Goal: Register for event/course

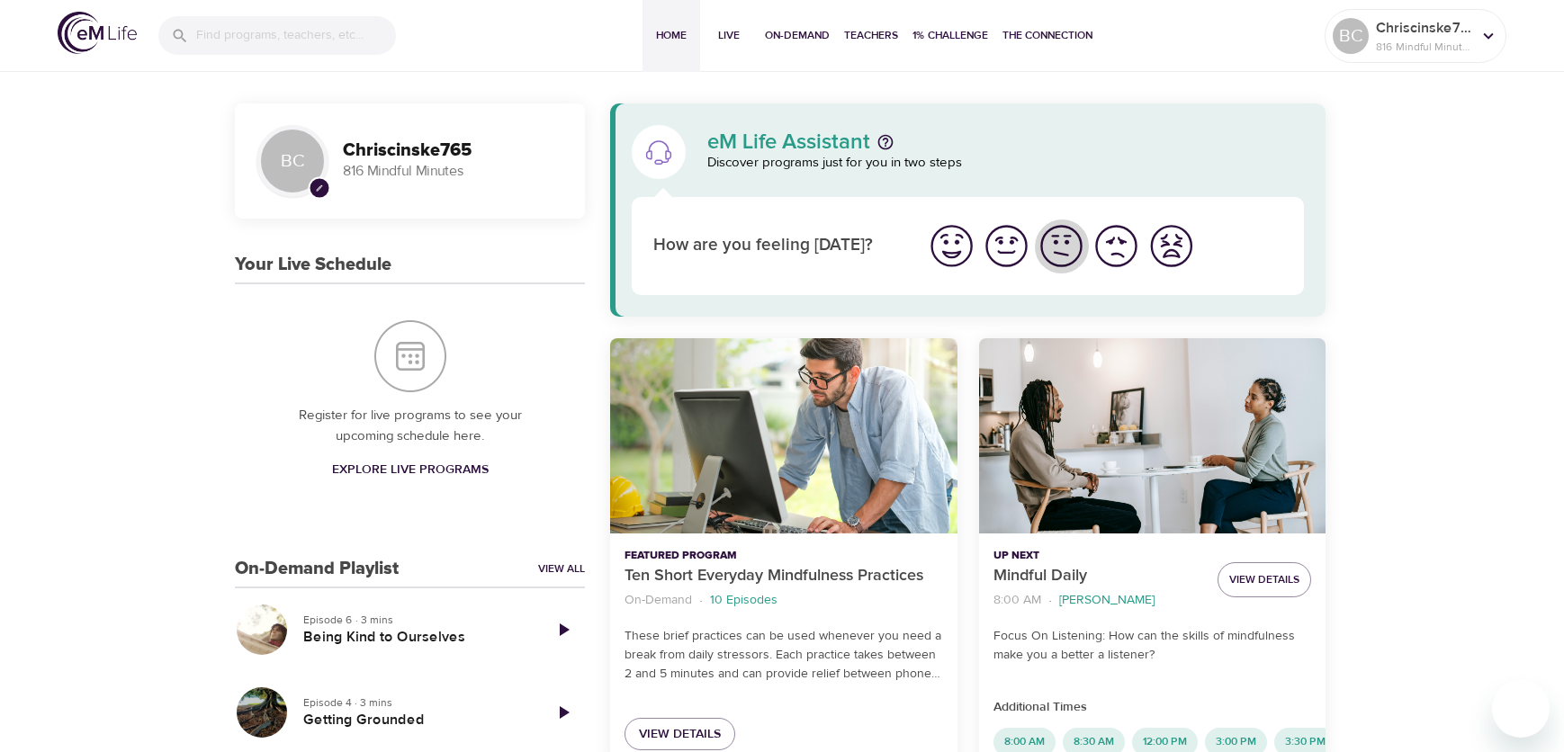
click at [1059, 248] on img "I'm feeling ok" at bounding box center [1062, 246] width 50 height 50
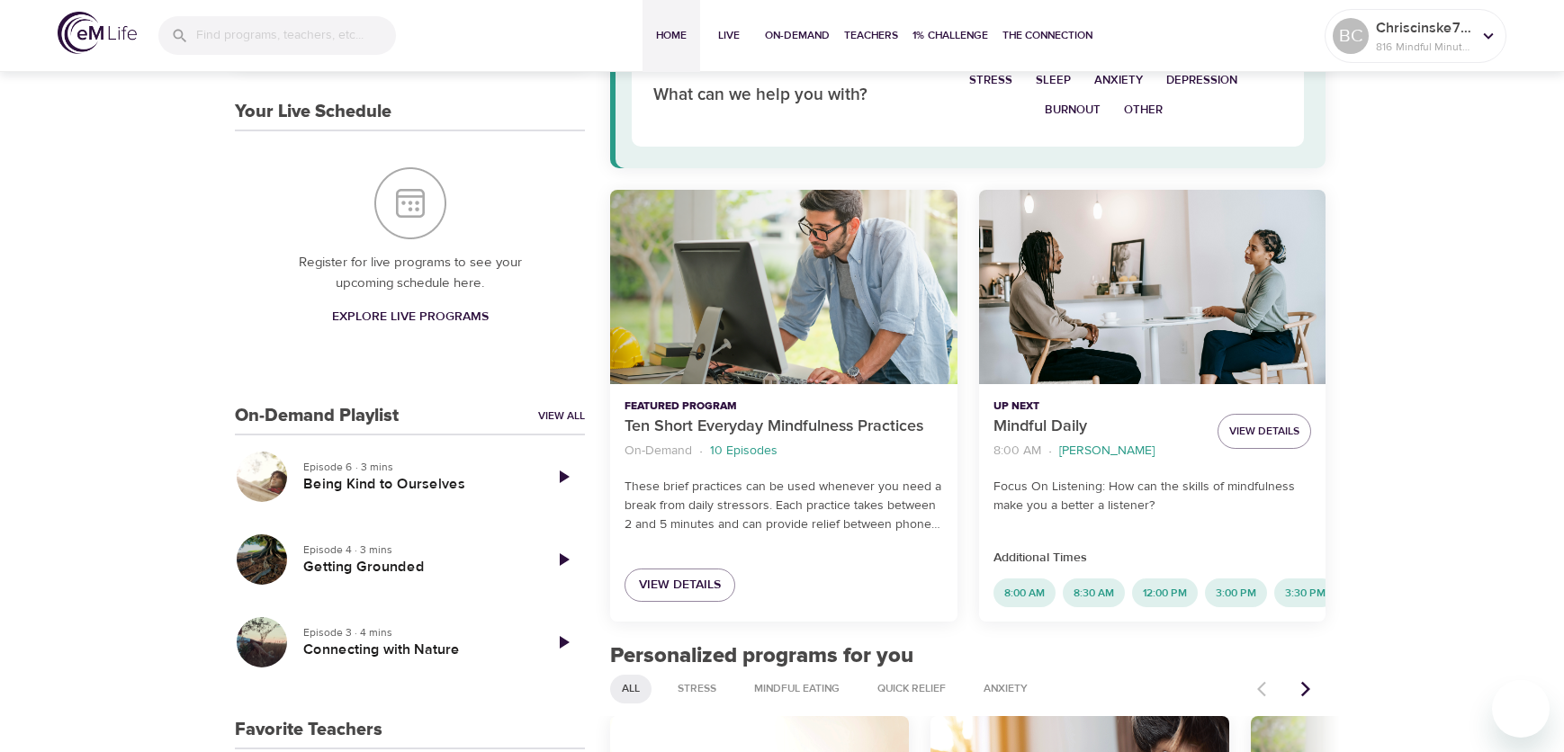
scroll to position [180, 0]
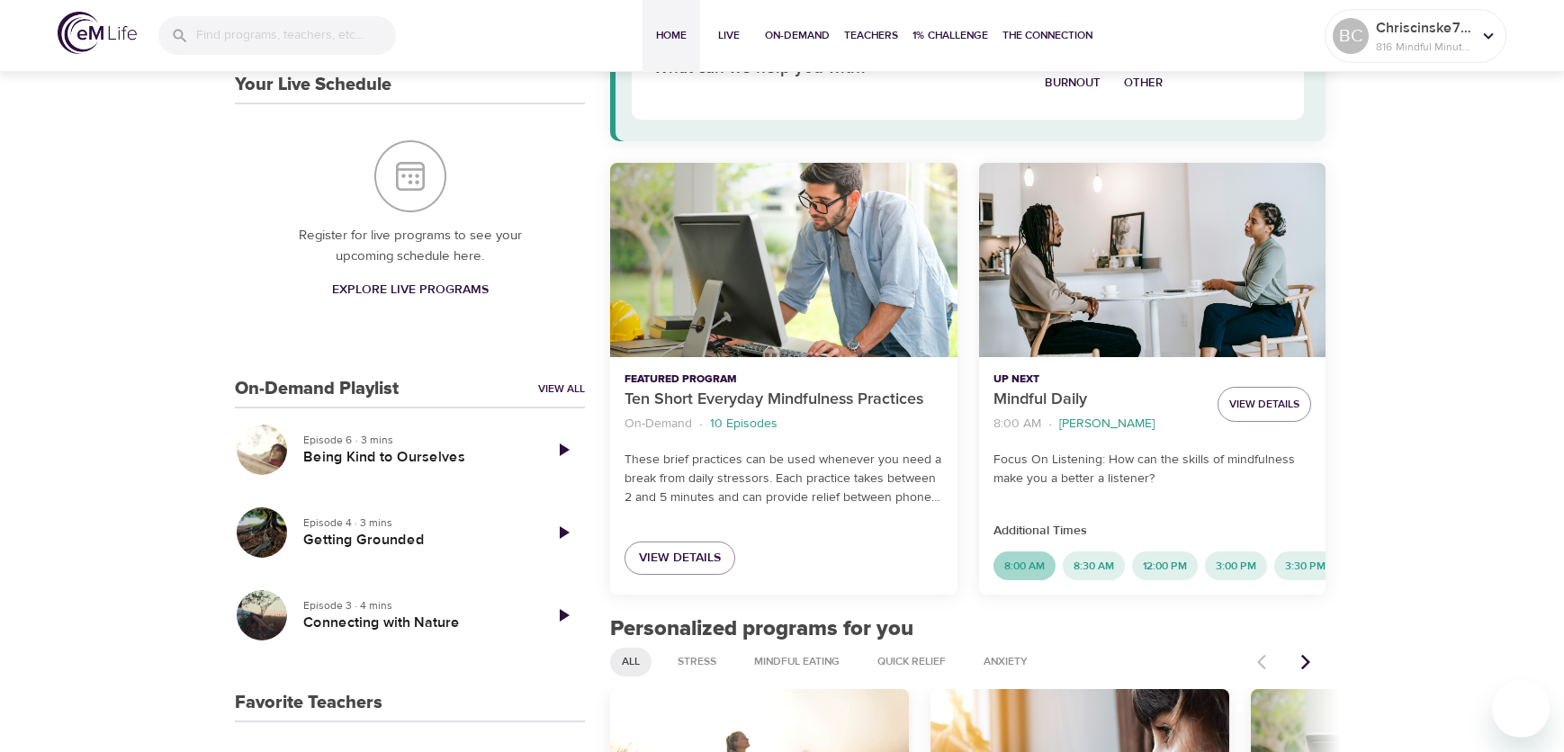
click at [1015, 562] on span "8:00 AM" at bounding box center [1025, 566] width 62 height 15
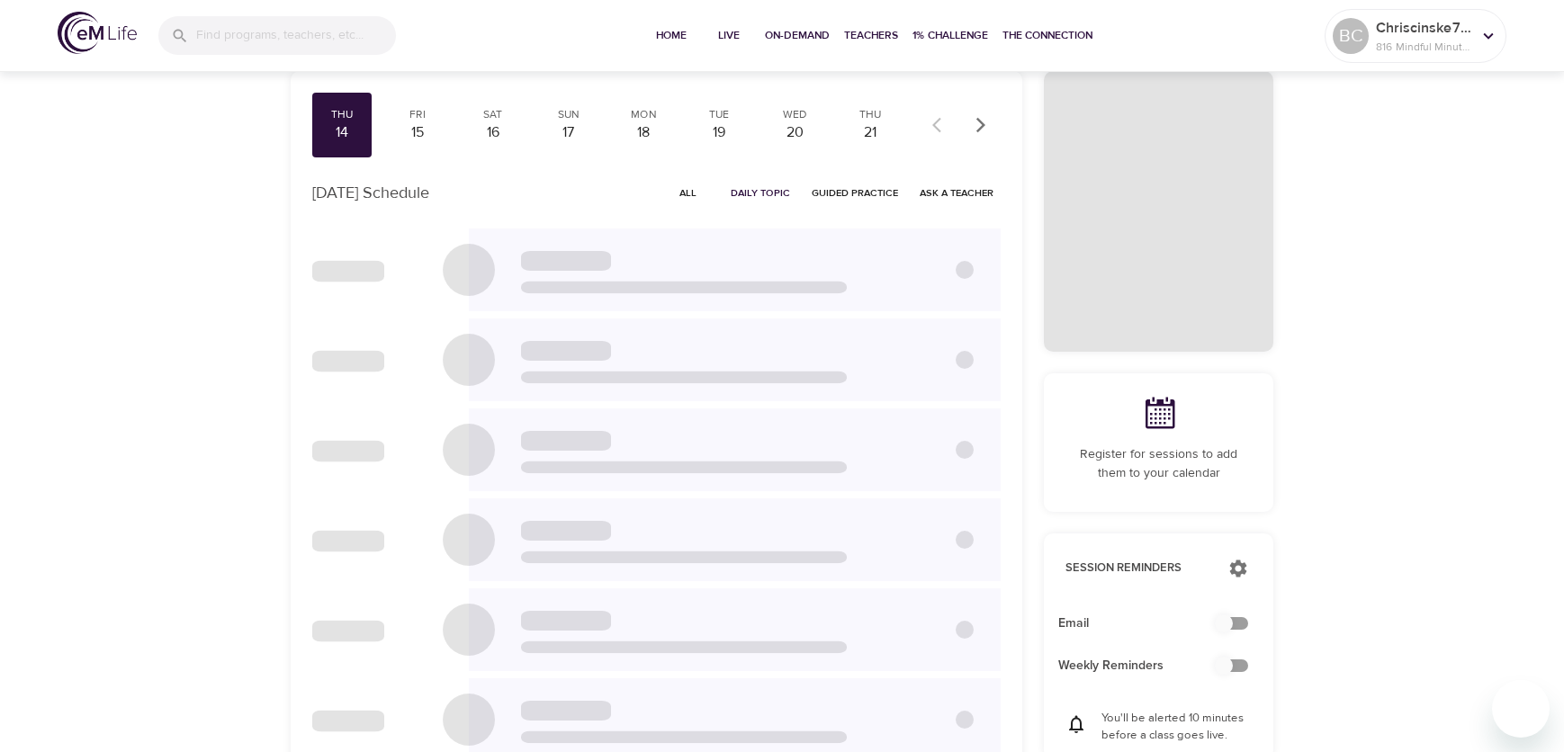
scroll to position [39, 0]
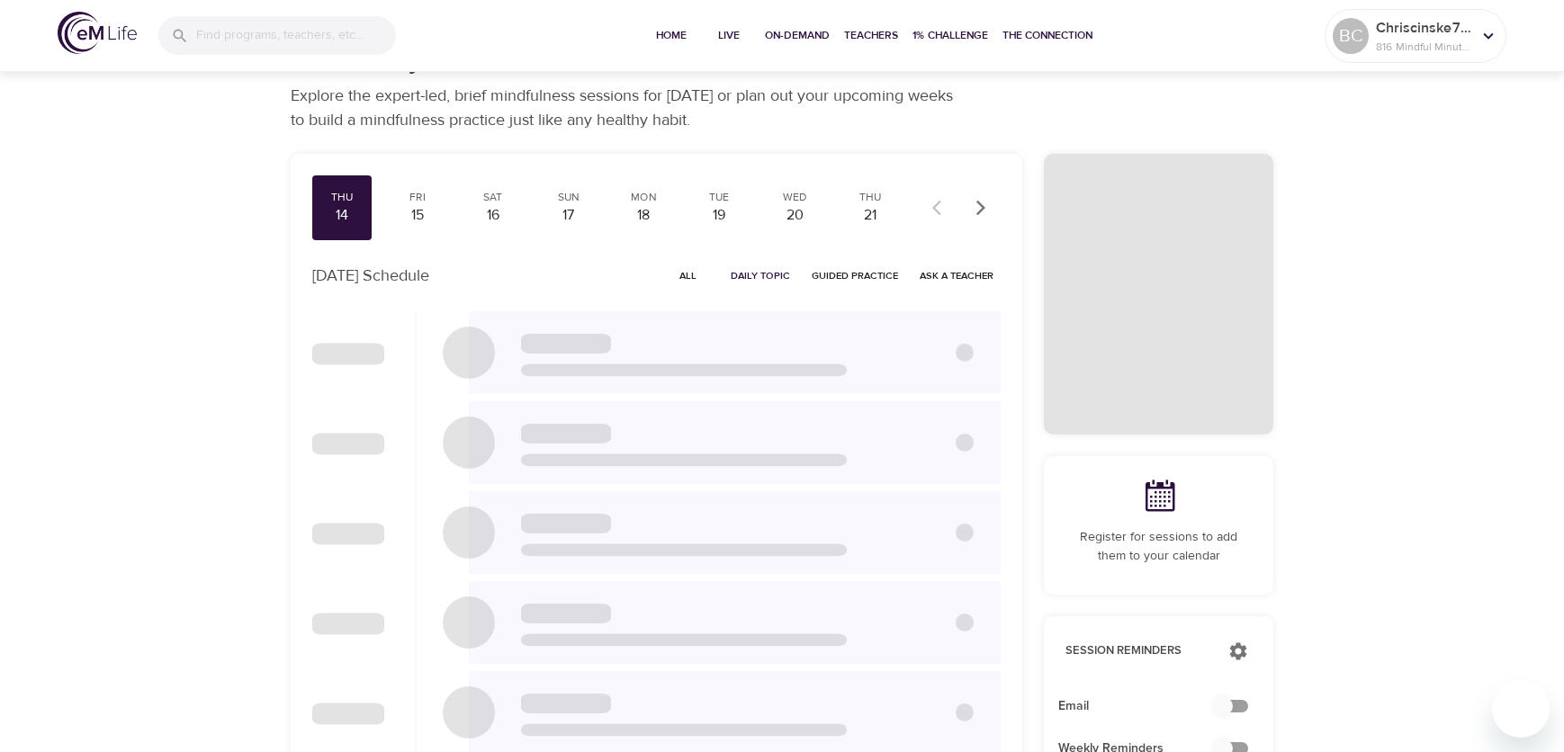
checkbox input "true"
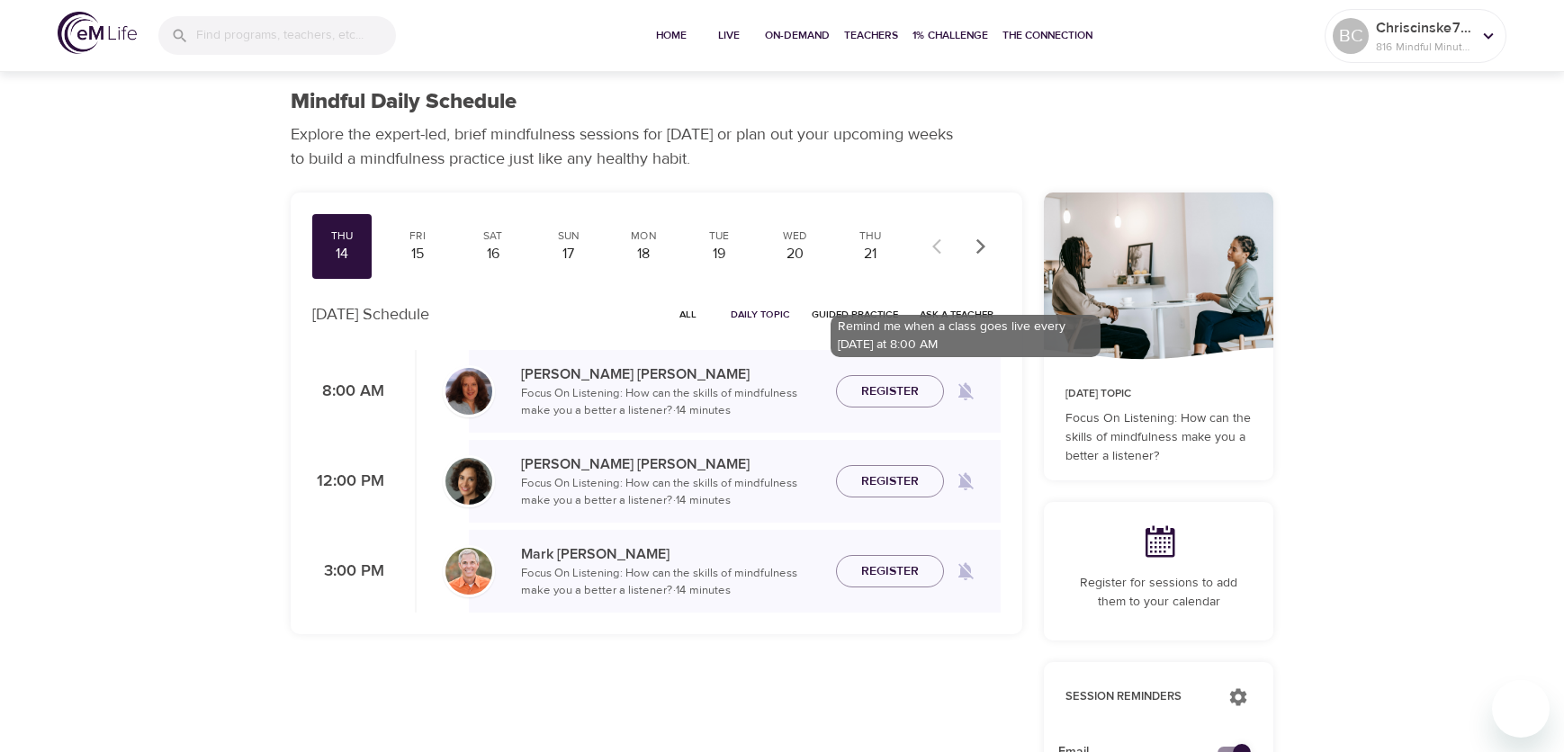
click at [957, 393] on icon at bounding box center [966, 392] width 22 height 22
checkbox input "true"
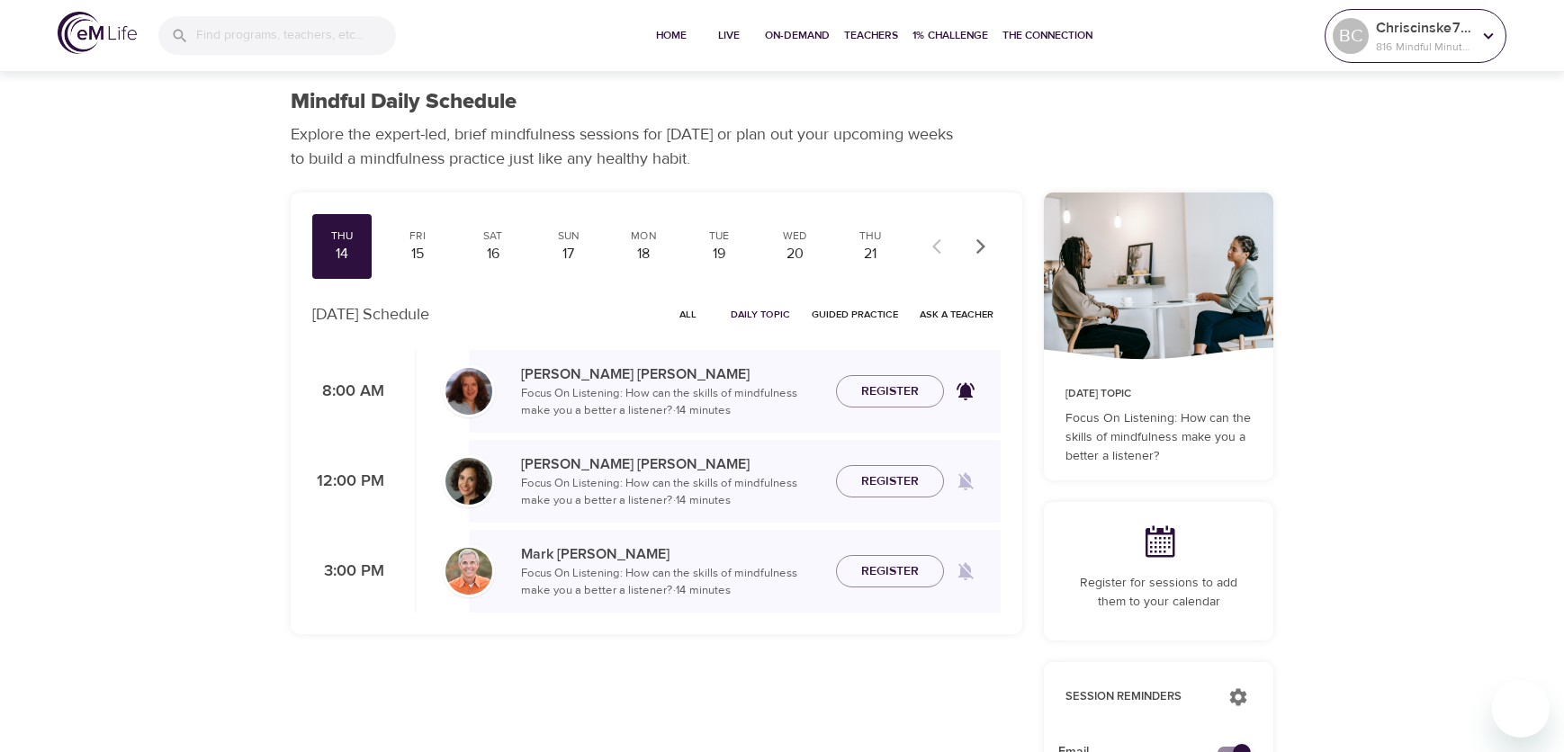
click at [1403, 48] on p "816 Mindful Minutes" at bounding box center [1423, 47] width 95 height 16
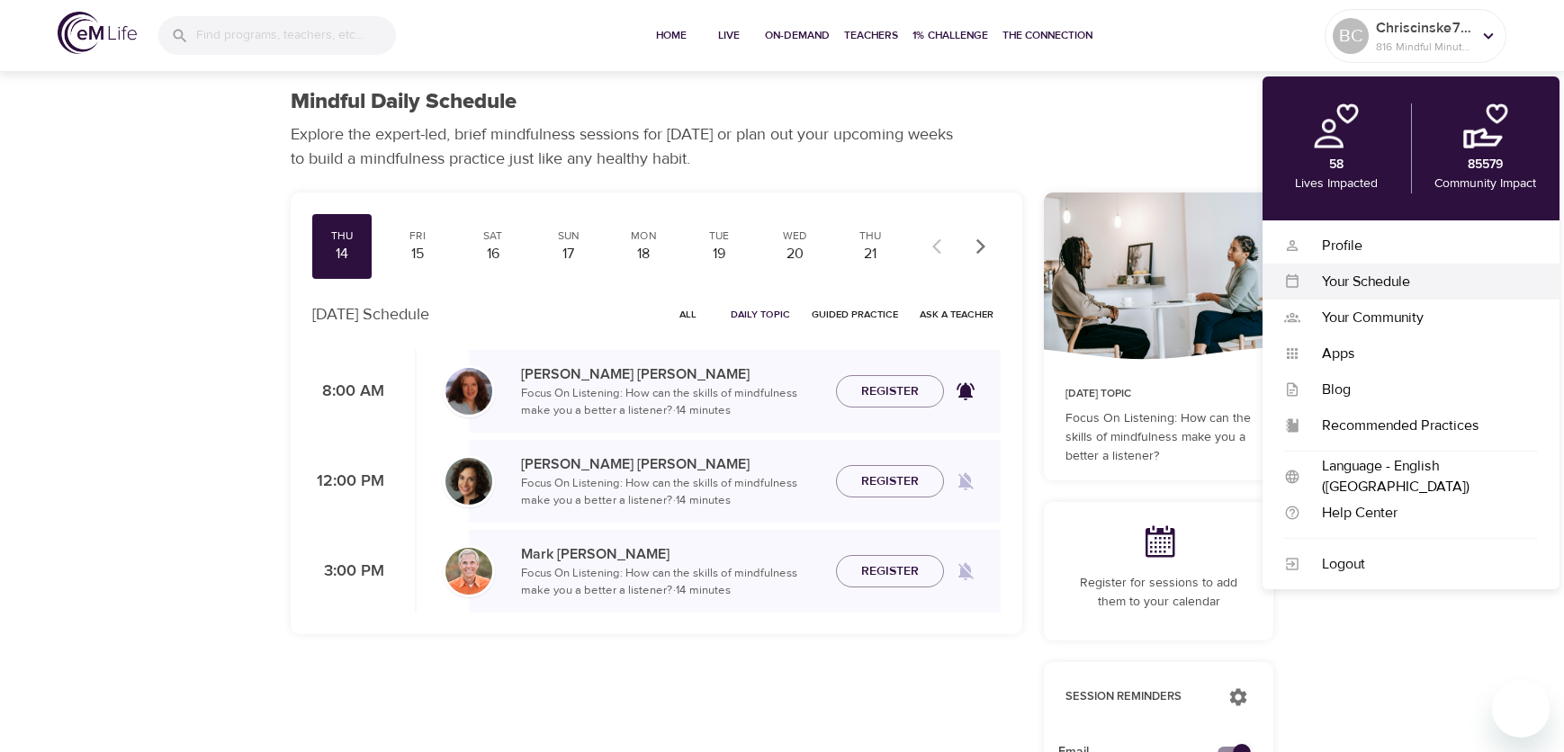
click at [1394, 273] on div "Your Schedule" at bounding box center [1420, 282] width 238 height 21
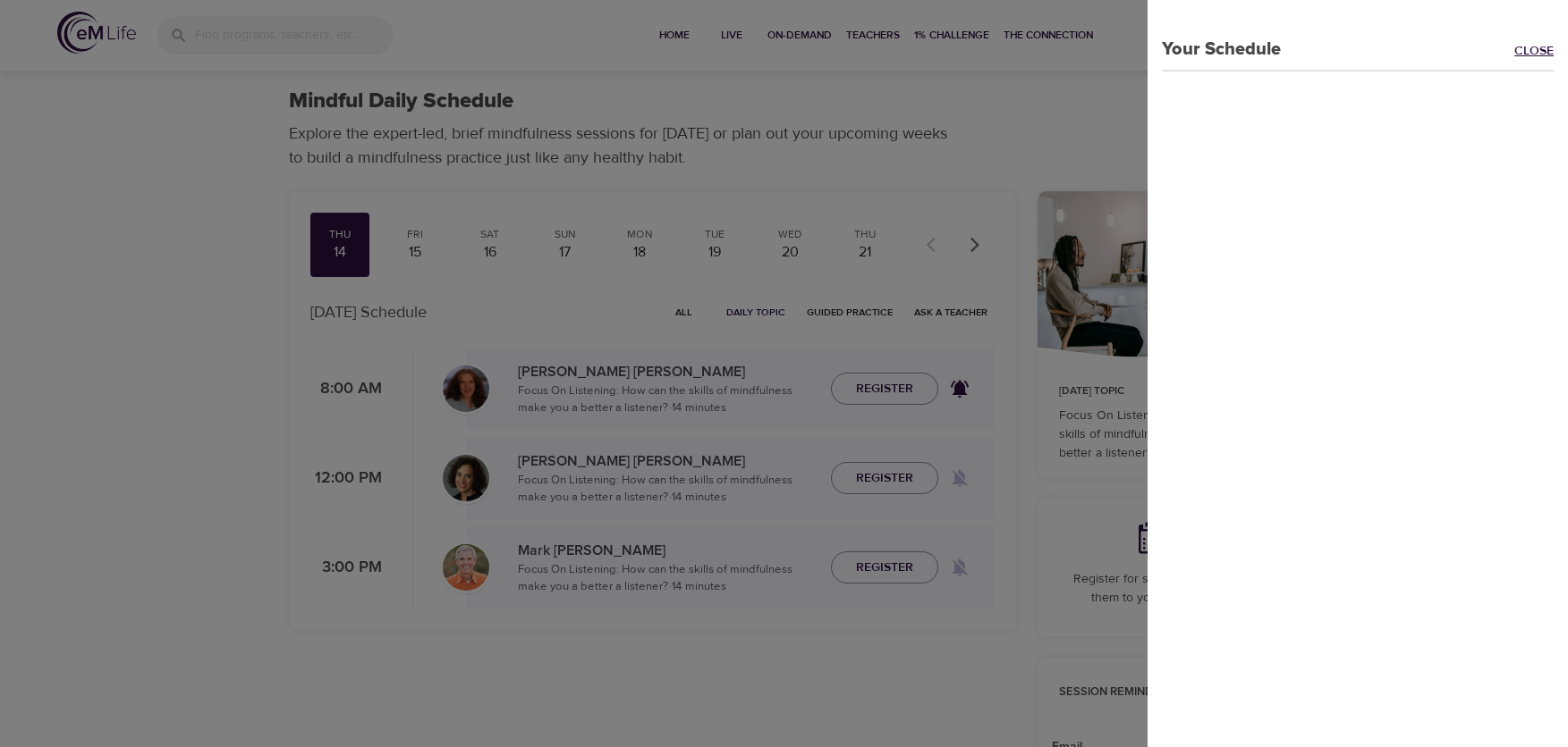
click at [1532, 52] on link "Close" at bounding box center [1541, 52] width 54 height 21
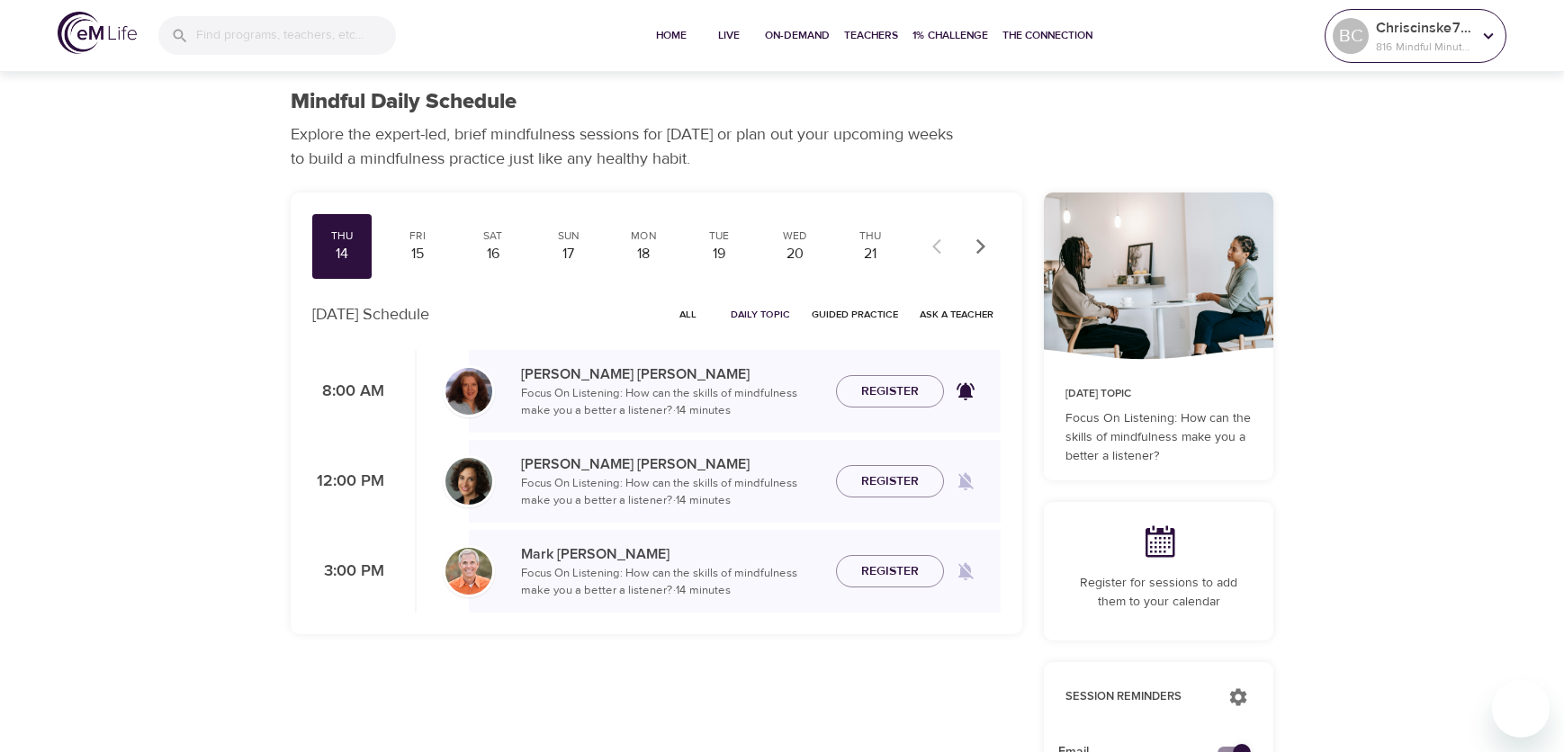
click at [1402, 40] on p "816 Mindful Minutes" at bounding box center [1423, 47] width 95 height 16
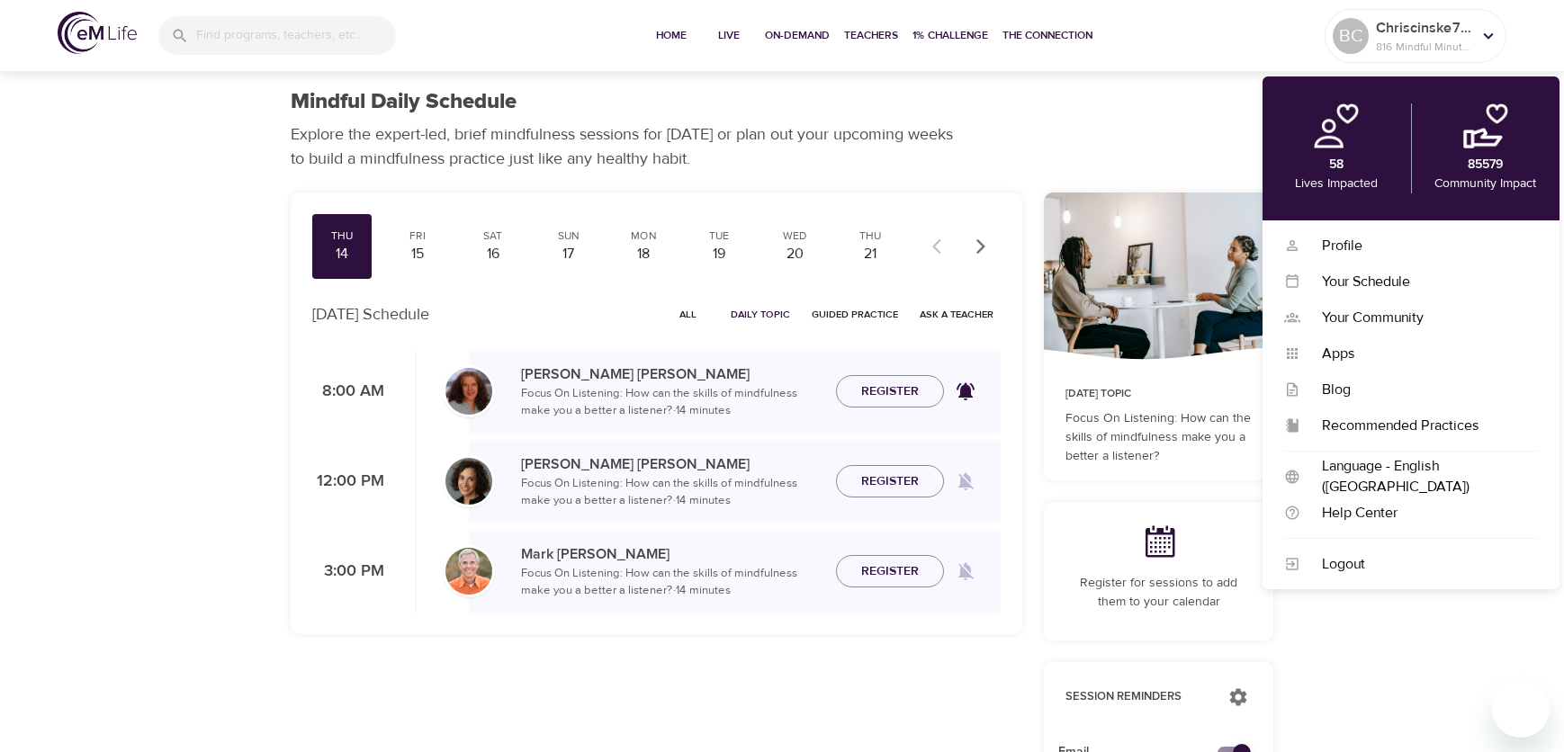
click at [1193, 92] on div "Mindful Daily Schedule" at bounding box center [782, 102] width 983 height 26
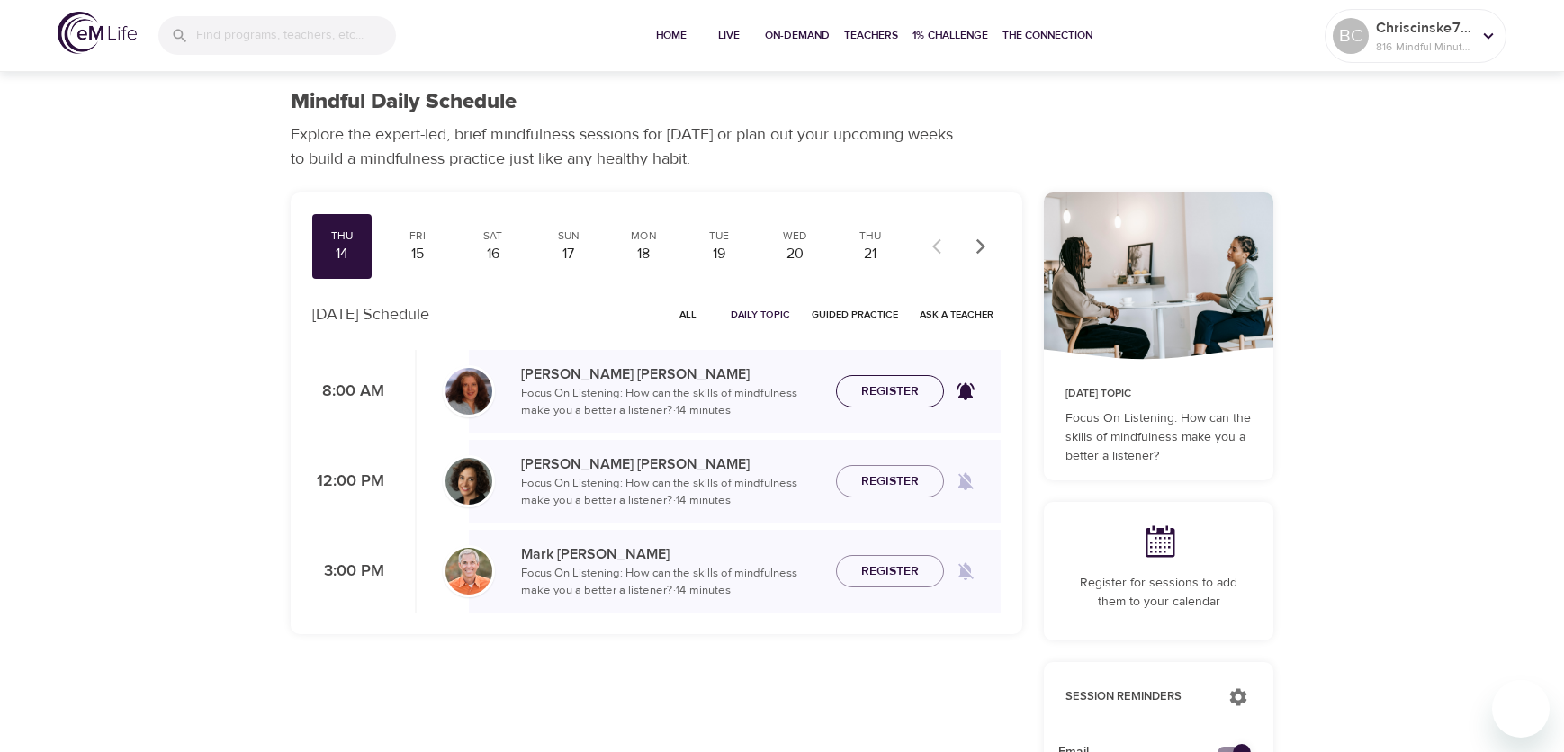
click at [877, 399] on span "Register" at bounding box center [890, 392] width 58 height 23
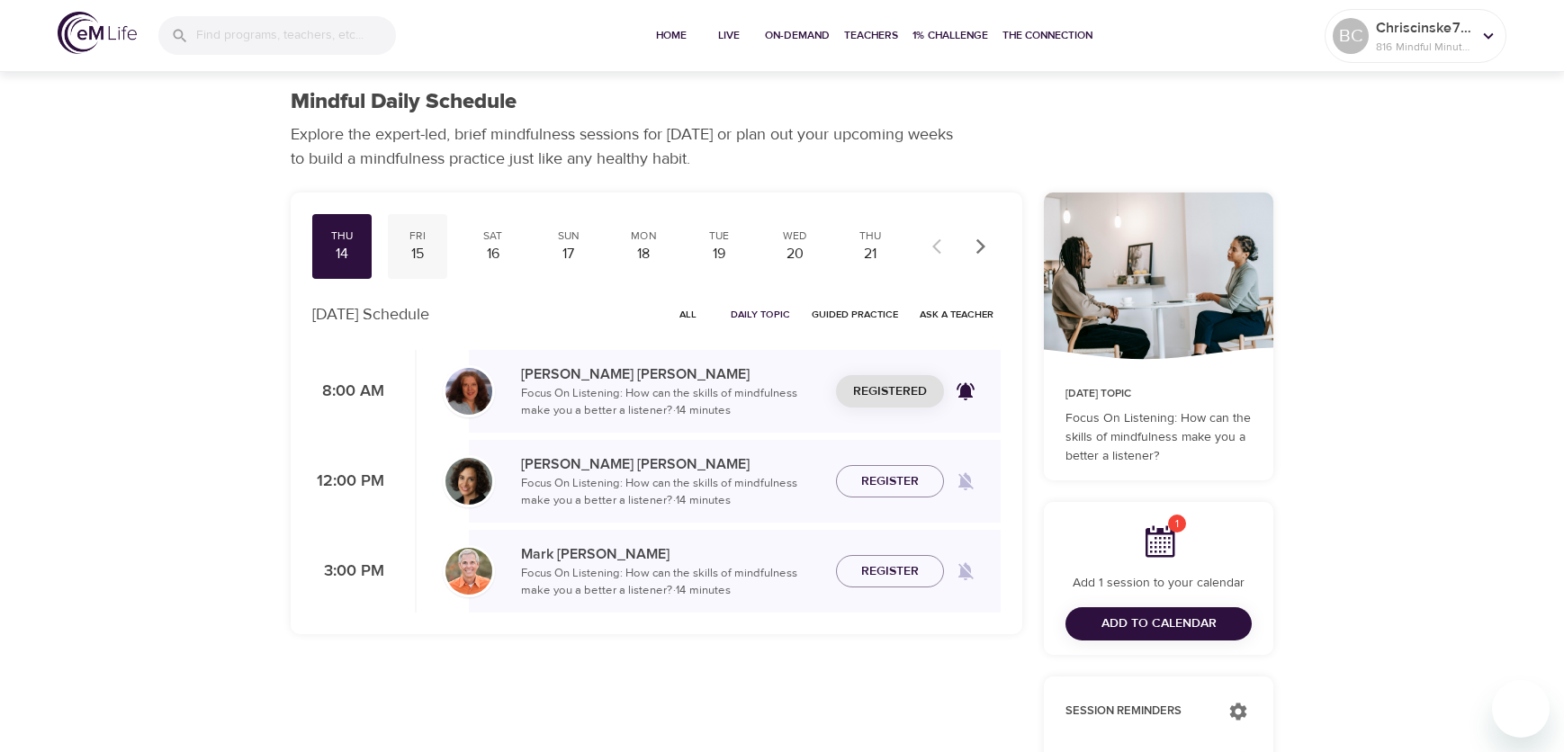
click at [427, 248] on div "15" at bounding box center [417, 254] width 45 height 21
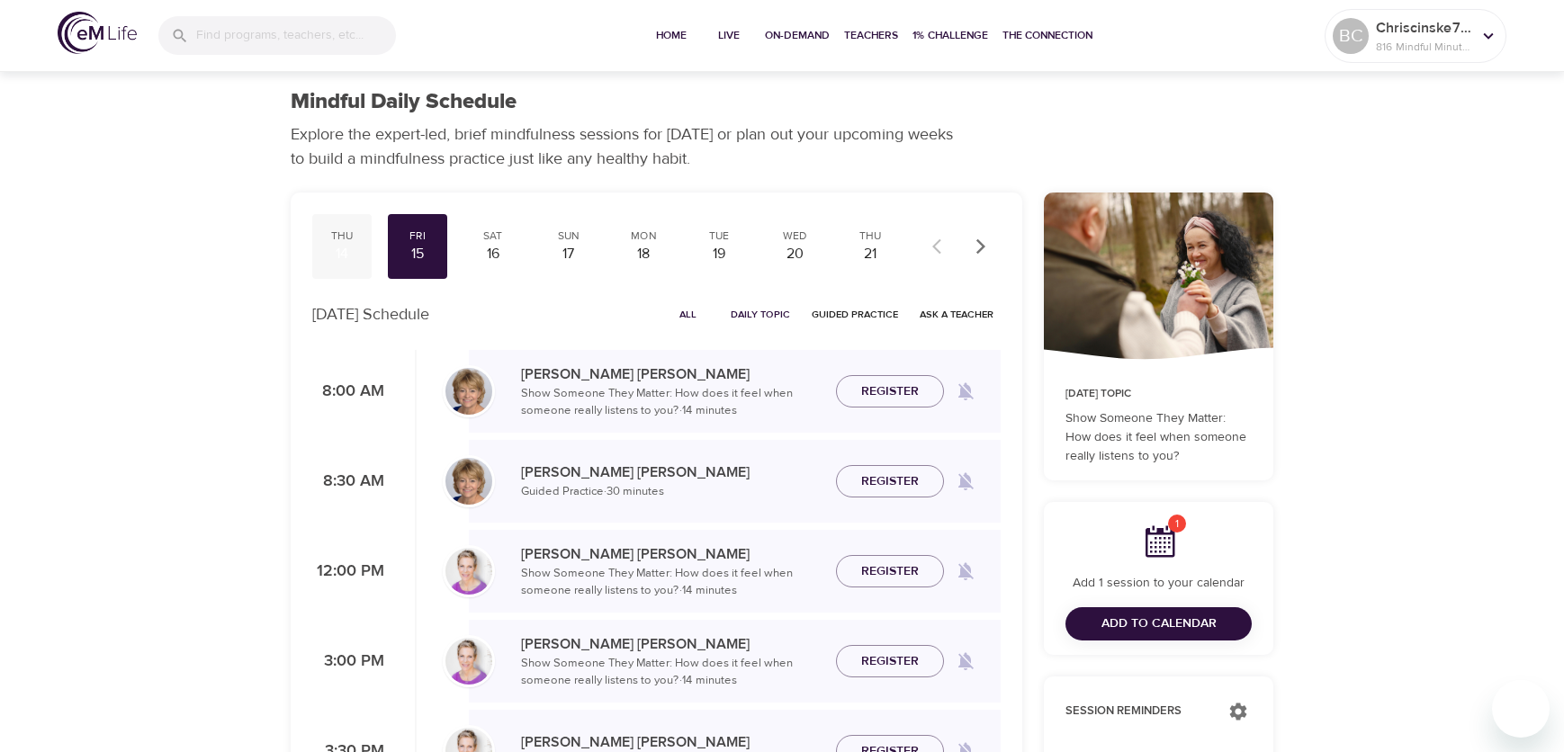
click at [355, 251] on div "14" at bounding box center [342, 254] width 45 height 21
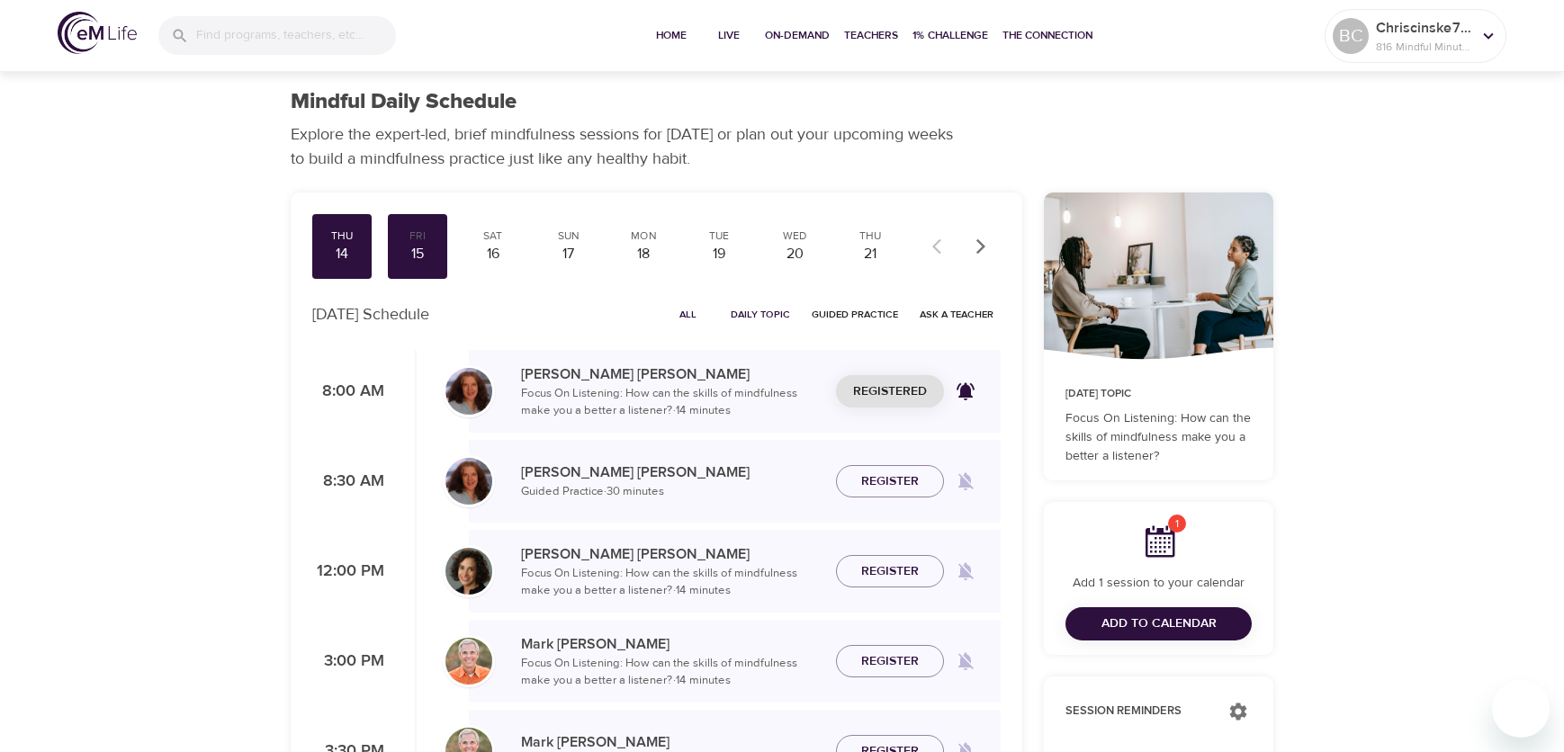
click at [355, 239] on div "Thu" at bounding box center [342, 236] width 45 height 15
click at [728, 36] on span "Live" at bounding box center [728, 35] width 43 height 19
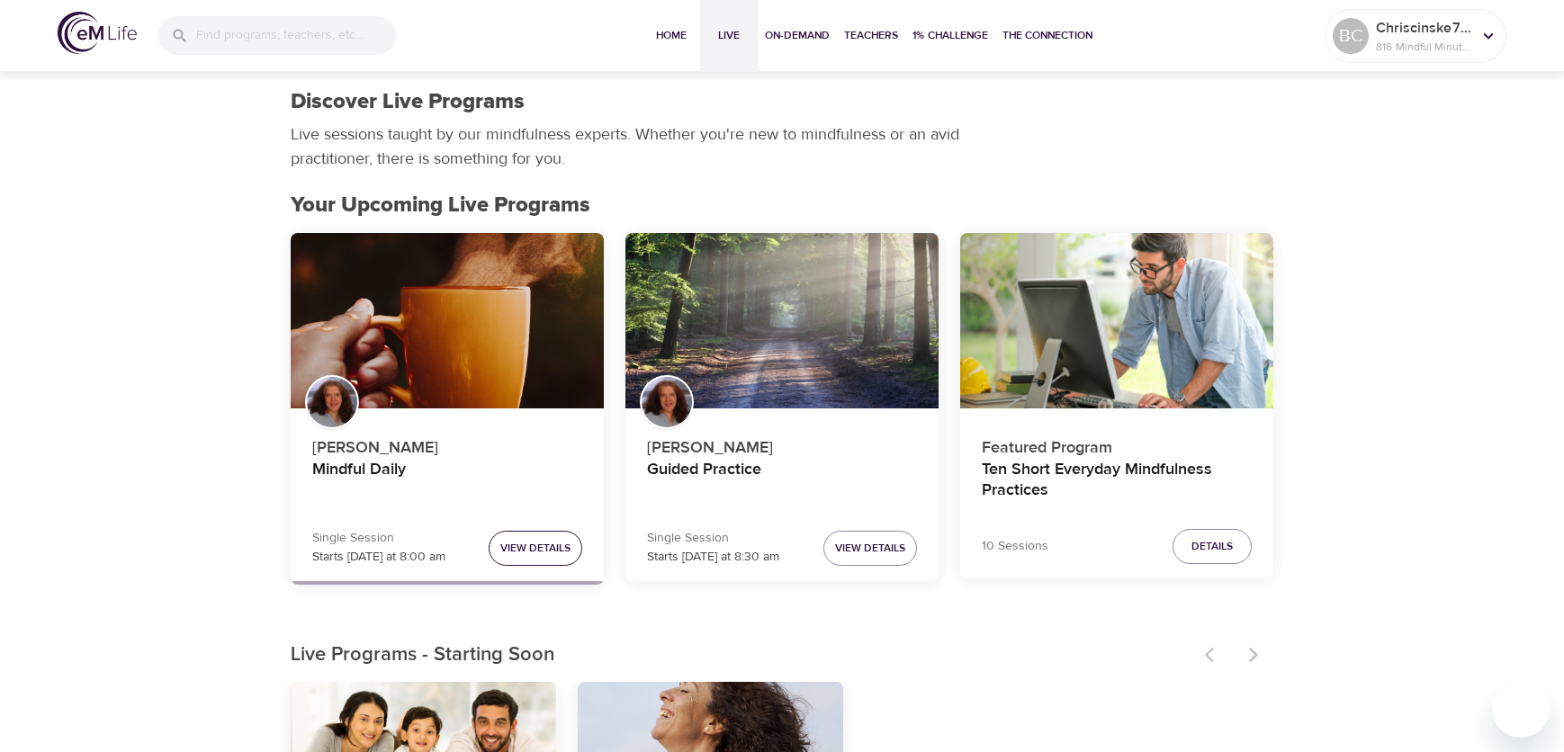
click at [542, 557] on span "View Details" at bounding box center [535, 548] width 70 height 19
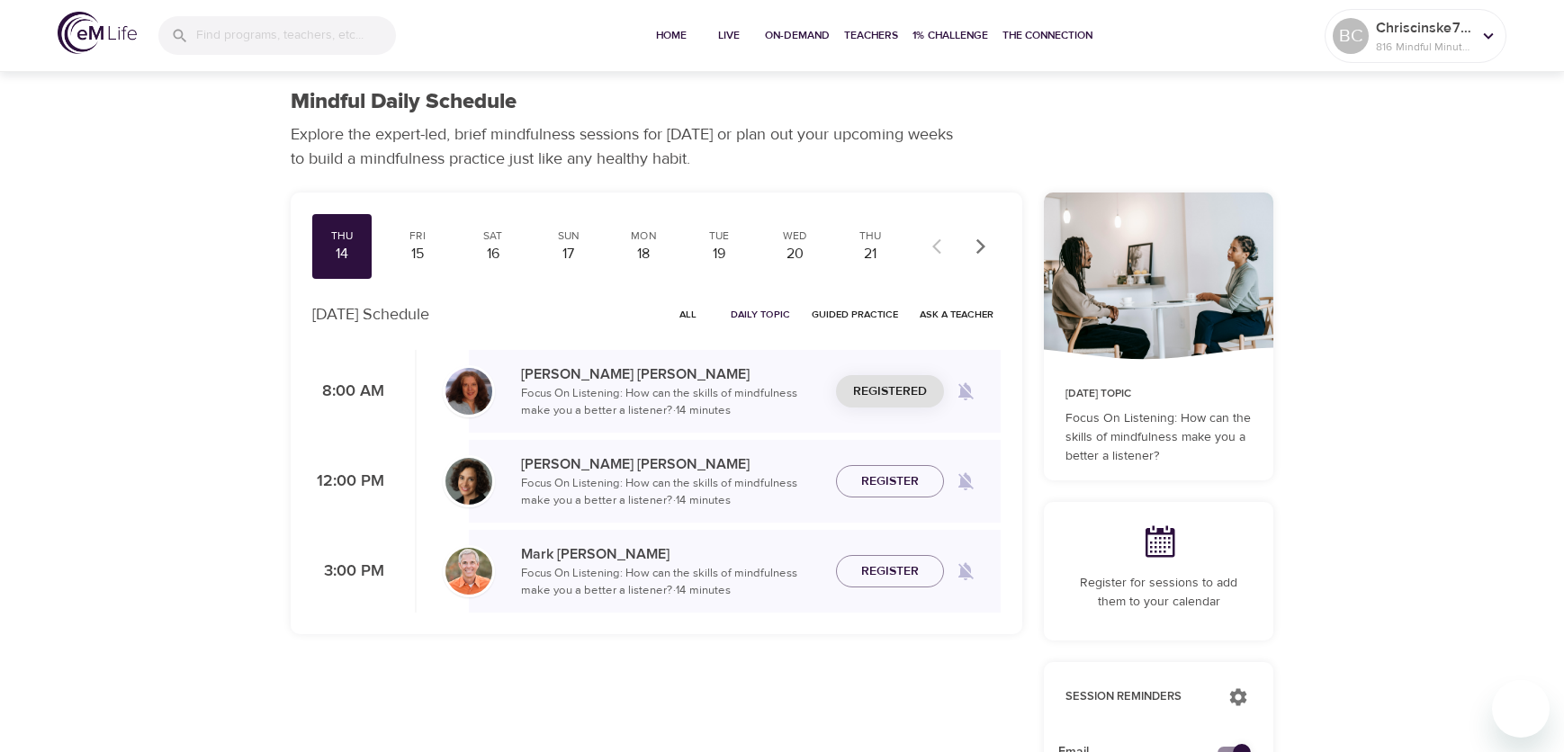
checkbox input "true"
click at [720, 26] on span "Live" at bounding box center [728, 35] width 43 height 19
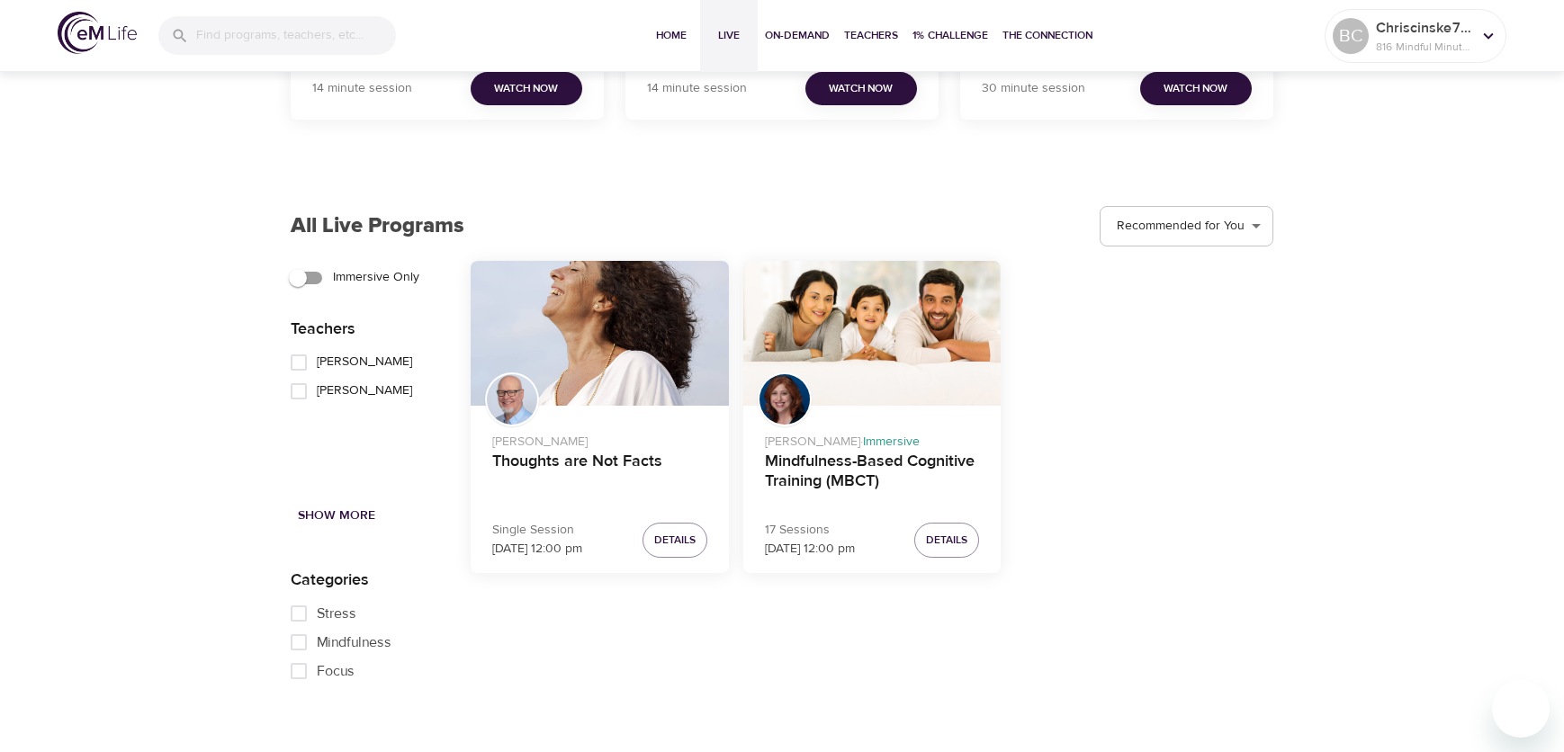
scroll to position [1350, 0]
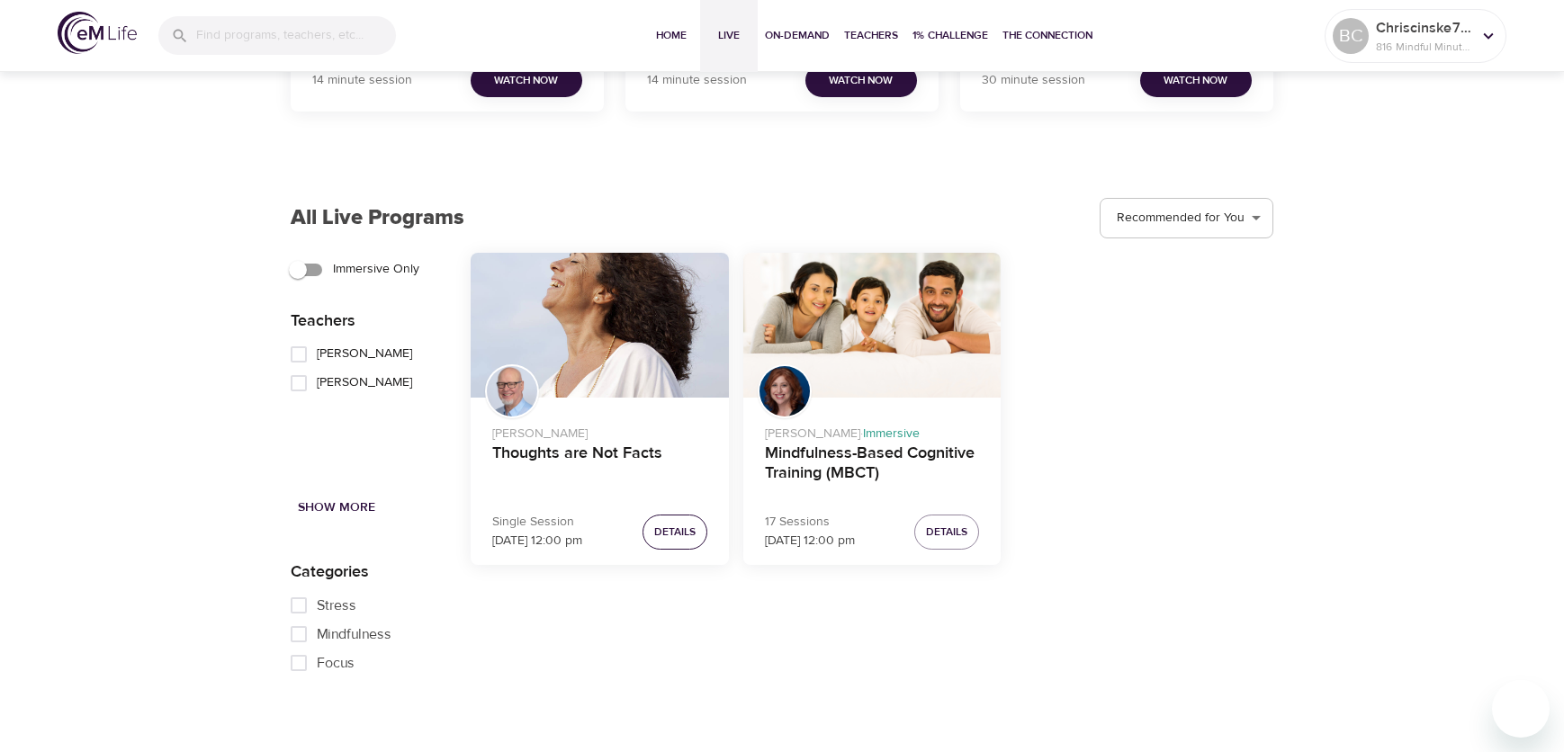
click at [685, 530] on span "Details" at bounding box center [674, 532] width 41 height 19
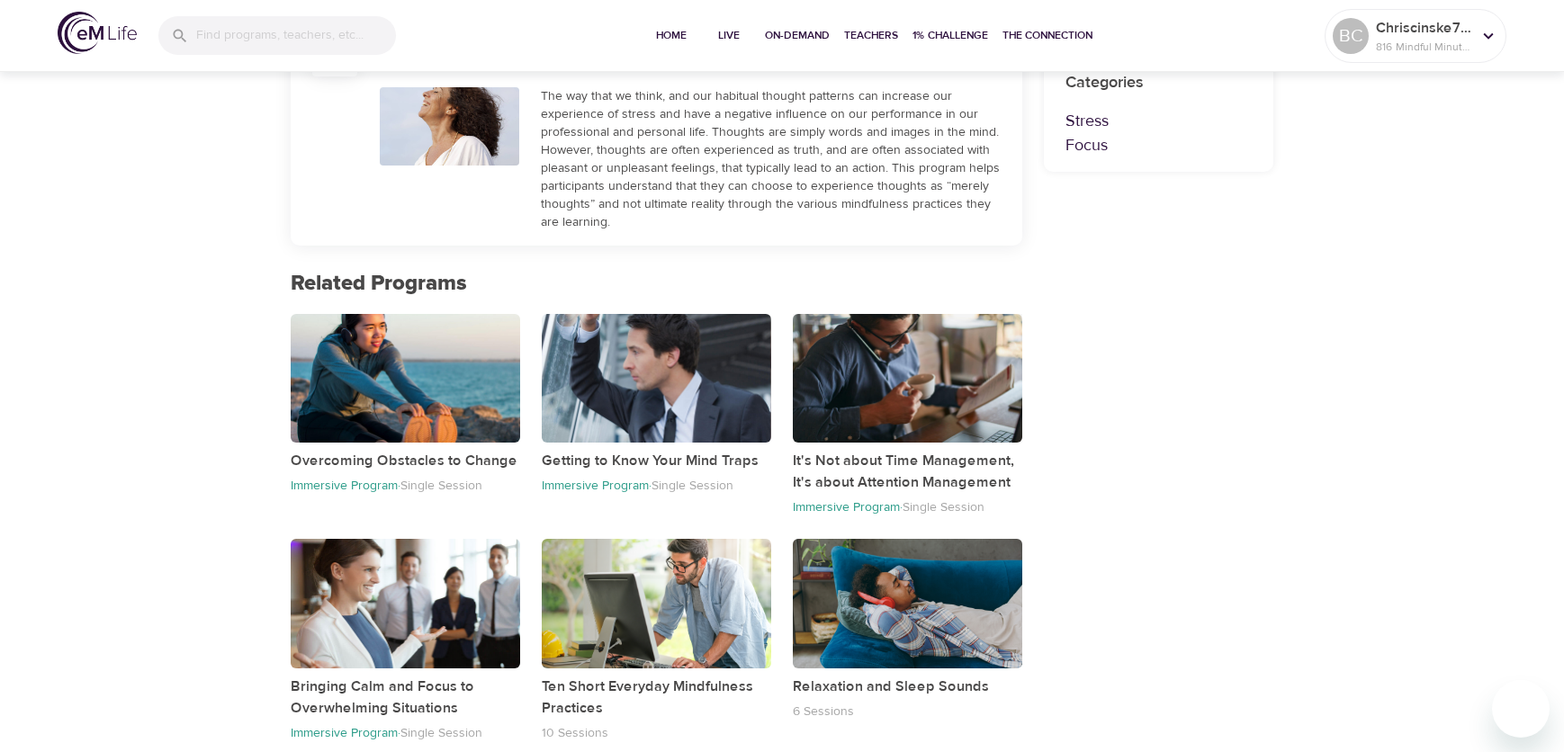
scroll to position [779, 0]
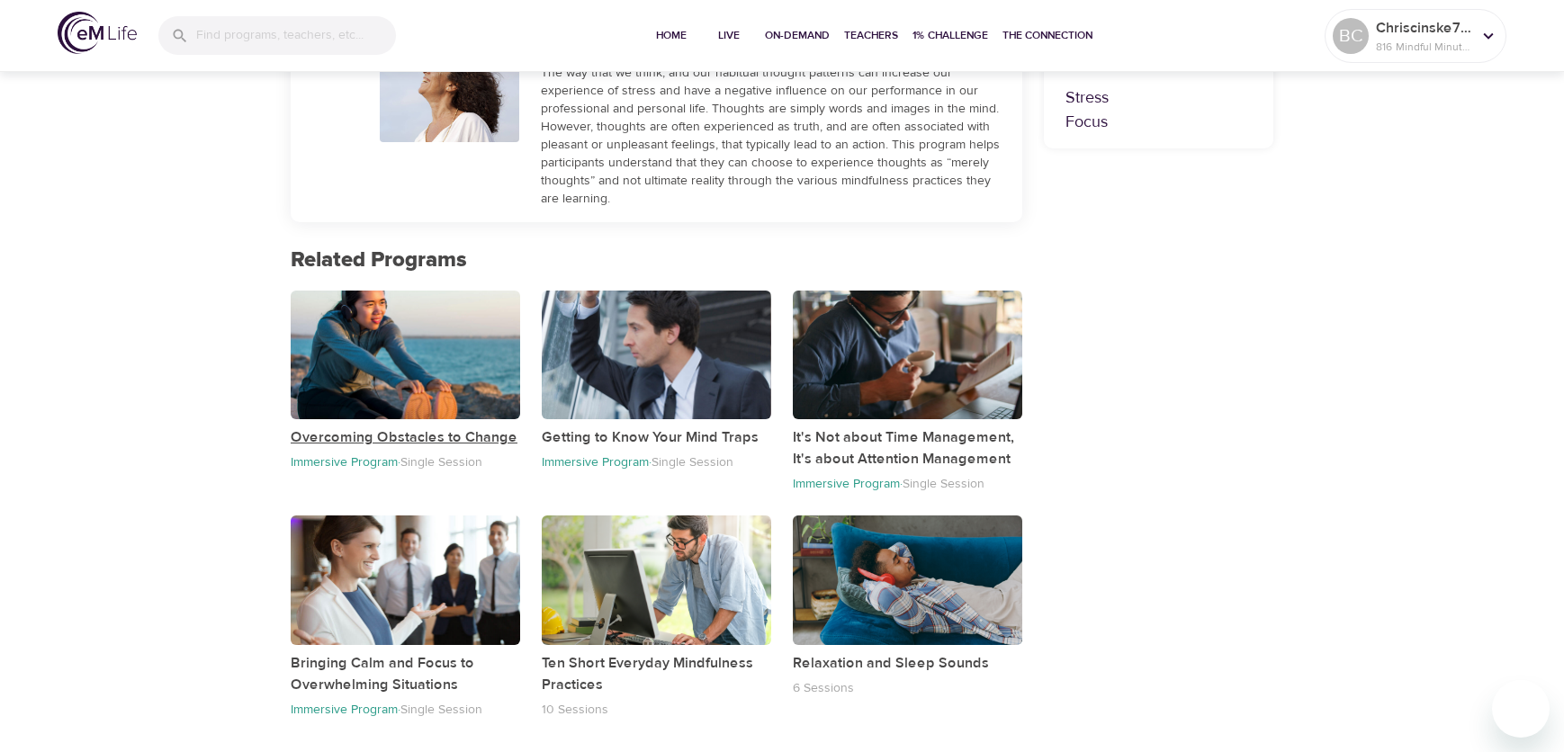
click at [440, 433] on p "Overcoming Obstacles to Change" at bounding box center [406, 438] width 230 height 22
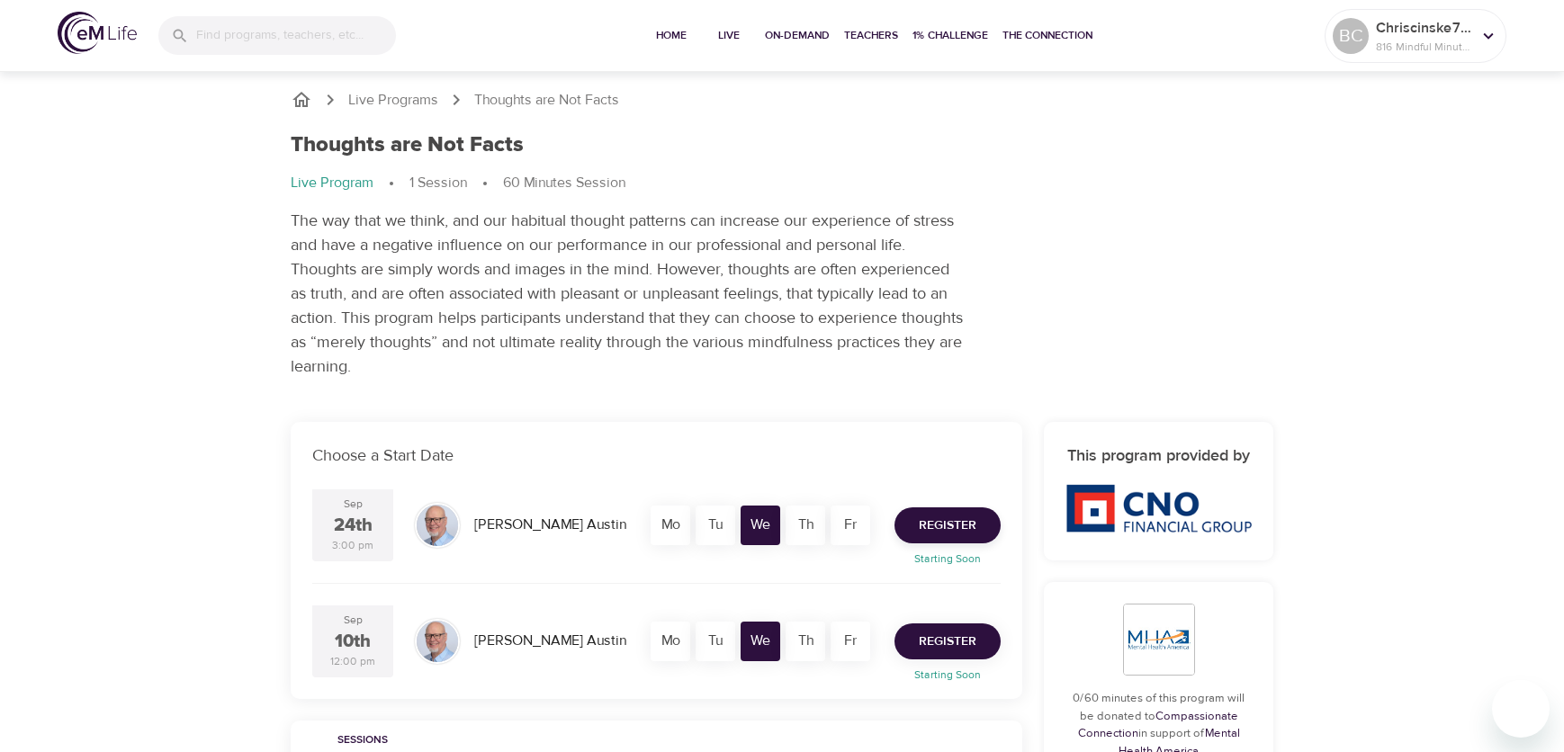
click at [964, 639] on span "Register" at bounding box center [948, 642] width 58 height 23
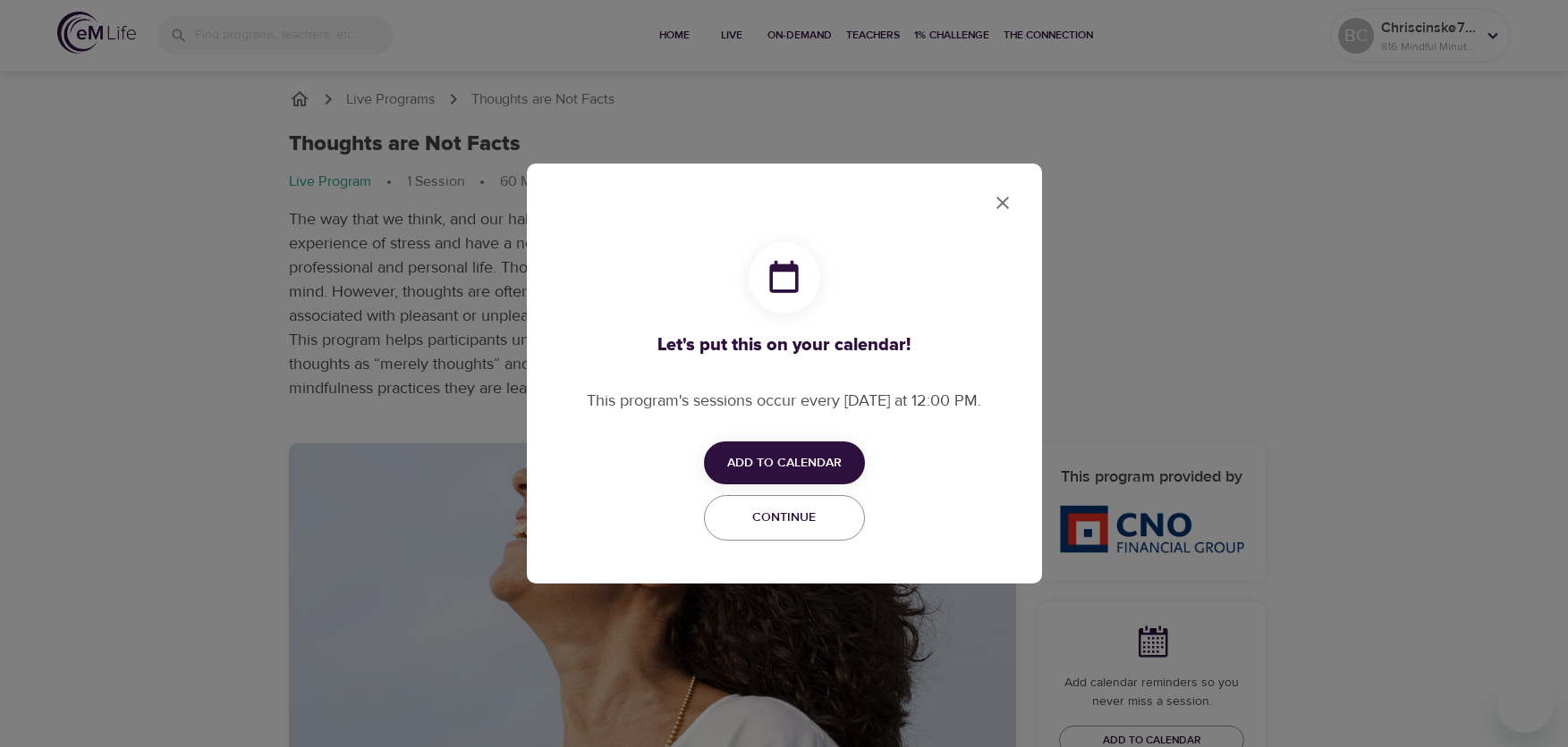
checkbox input "true"
click at [813, 463] on span "Add to Calendar" at bounding box center [784, 463] width 114 height 23
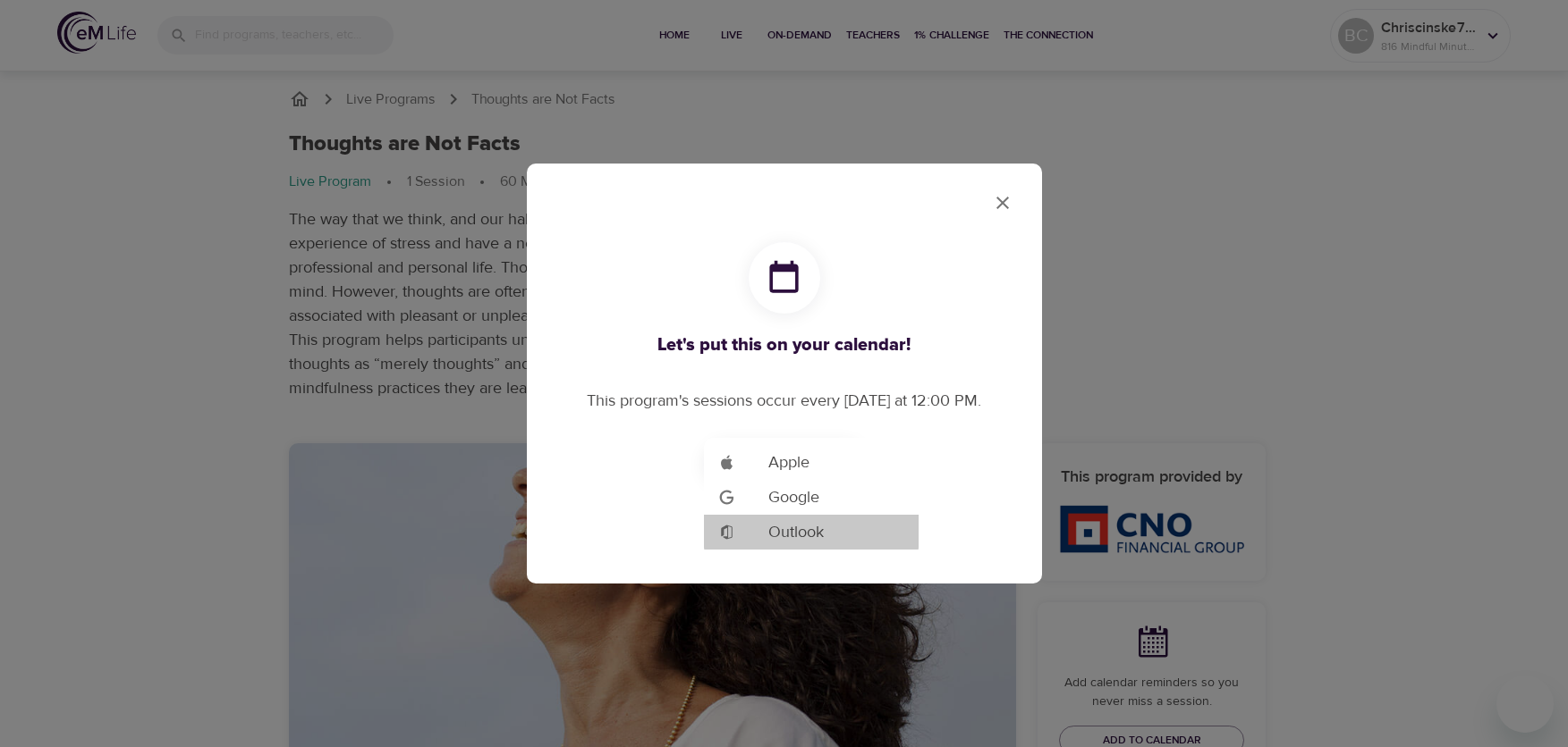
click at [811, 526] on span "Outlook" at bounding box center [796, 532] width 56 height 24
click at [1009, 208] on div at bounding box center [784, 374] width 1568 height 747
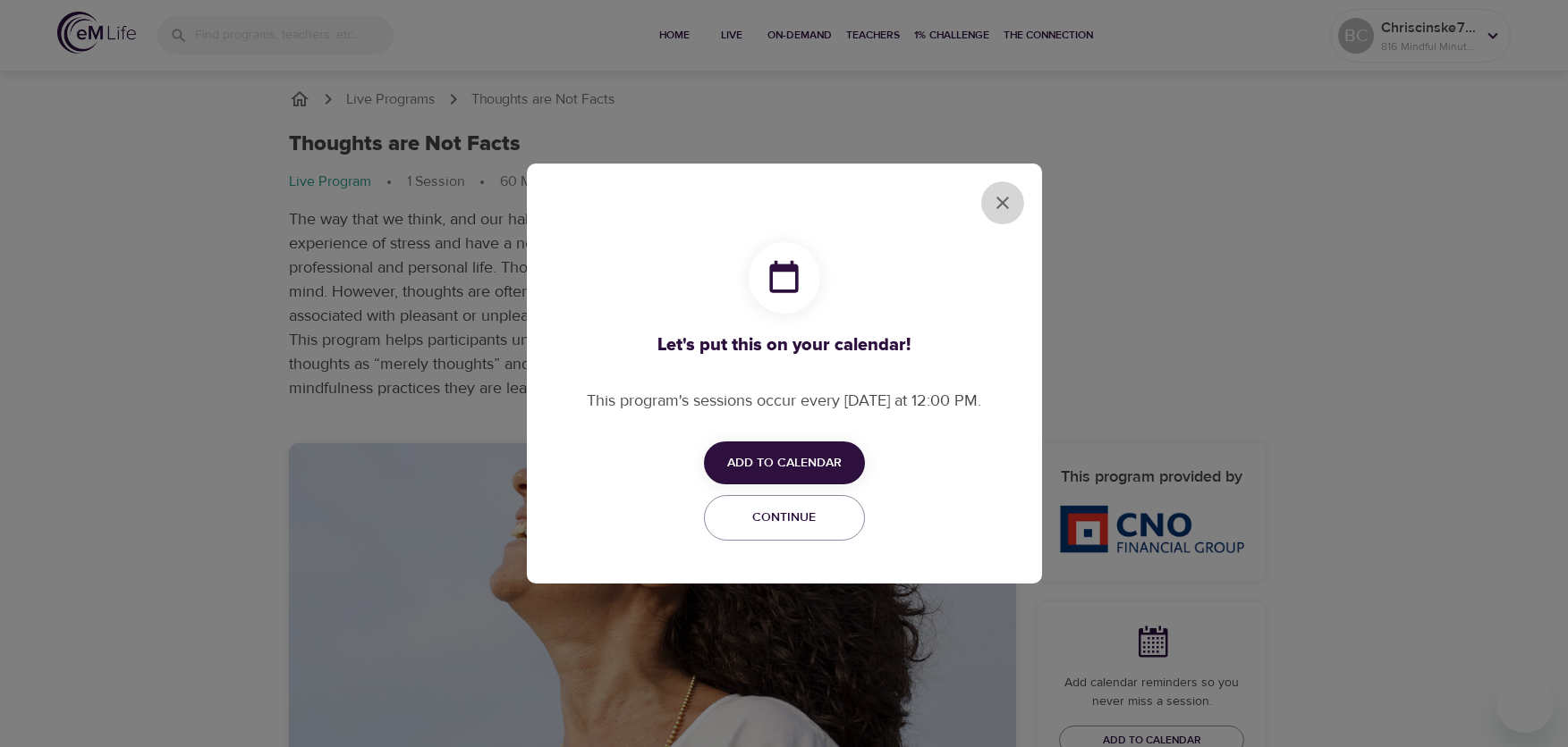
click at [1002, 201] on icon "close" at bounding box center [1003, 204] width 22 height 22
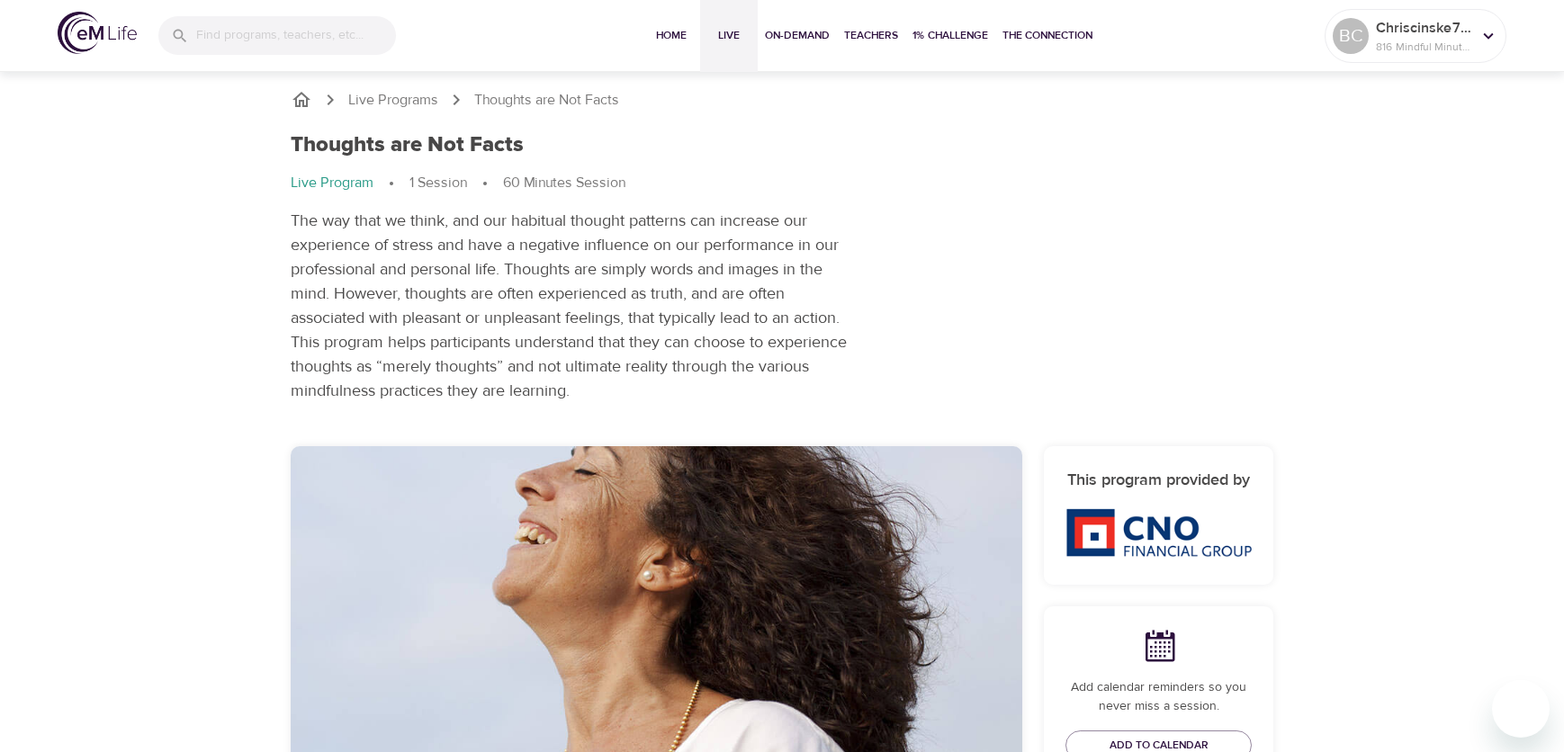
click at [725, 25] on button "Live" at bounding box center [729, 36] width 58 height 72
